Goal: Task Accomplishment & Management: Manage account settings

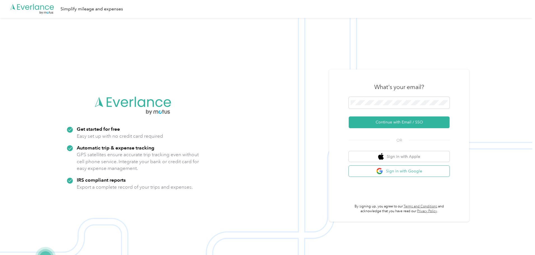
click at [414, 174] on button "Sign in with Google" at bounding box center [399, 171] width 101 height 11
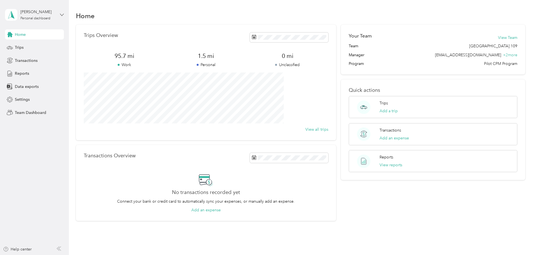
click at [61, 14] on icon at bounding box center [61, 15] width 3 height 2
click at [33, 47] on div "Team dashboard" at bounding box center [25, 46] width 30 height 6
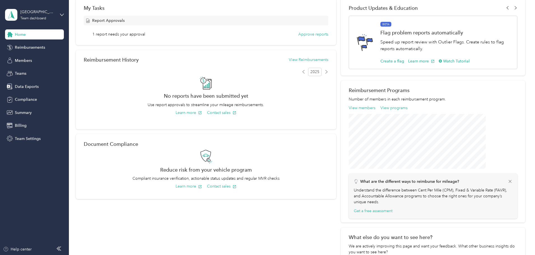
scroll to position [84, 0]
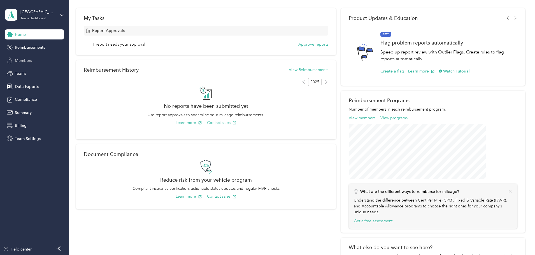
click at [27, 61] on span "Members" at bounding box center [23, 61] width 17 height 6
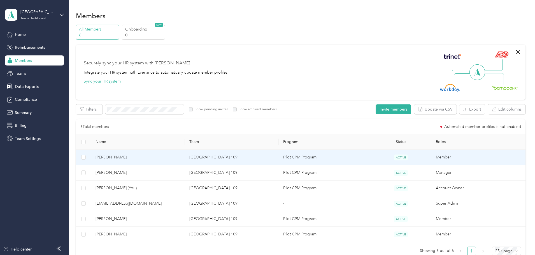
click at [135, 156] on span "[PERSON_NAME]" at bounding box center [138, 157] width 85 height 6
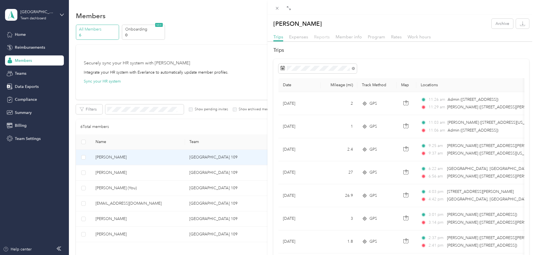
click at [320, 36] on span "Reports" at bounding box center [322, 36] width 16 height 5
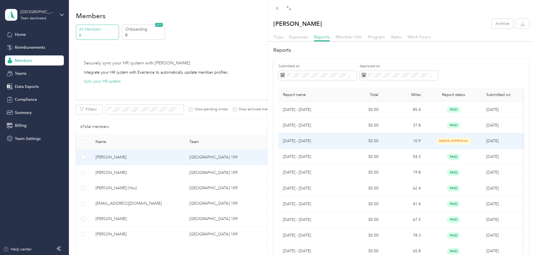
click at [295, 141] on p "[DATE] - [DATE]" at bounding box center [309, 141] width 53 height 6
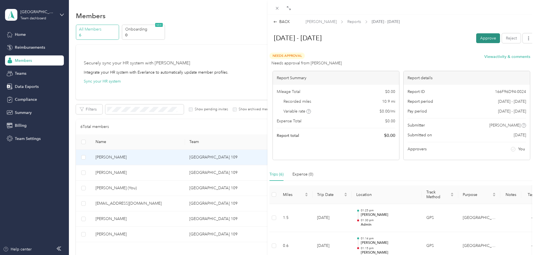
click at [478, 37] on button "Approve" at bounding box center [489, 38] width 24 height 10
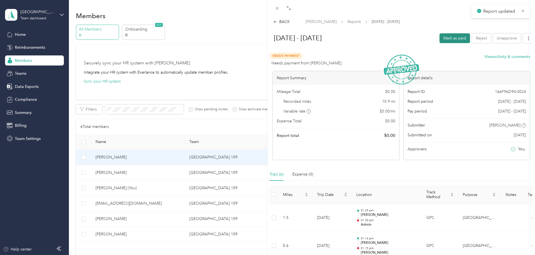
click at [449, 39] on button "Mark as paid" at bounding box center [455, 38] width 31 height 10
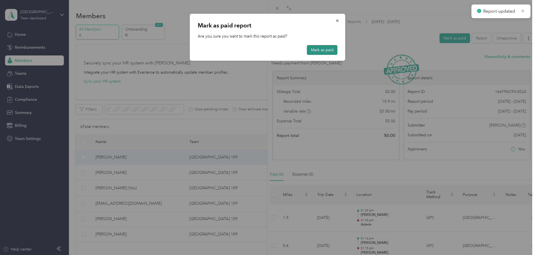
click at [311, 51] on button "Mark as paid" at bounding box center [322, 50] width 31 height 10
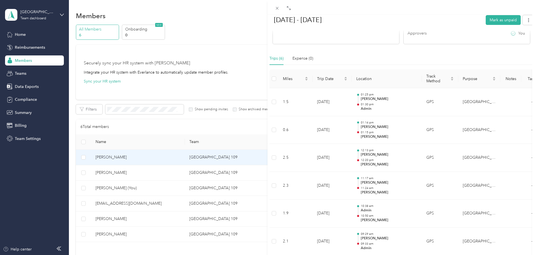
scroll to position [140, 0]
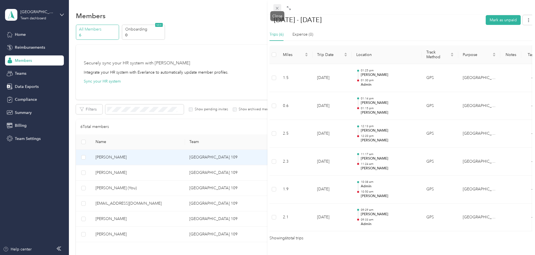
click at [277, 7] on icon at bounding box center [277, 8] width 5 height 5
